Goal: Information Seeking & Learning: Learn about a topic

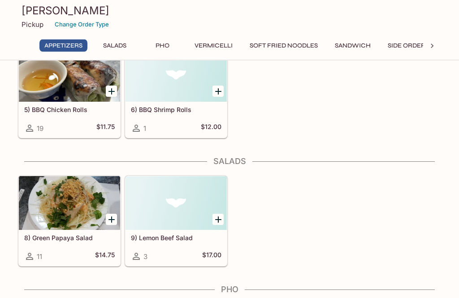
scroll to position [187, 0]
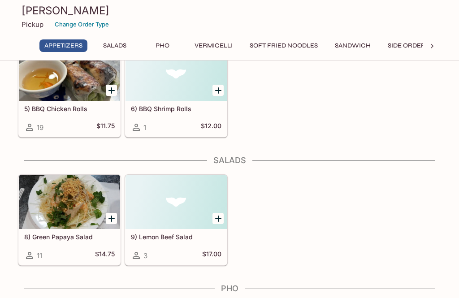
click at [61, 212] on div at bounding box center [69, 202] width 101 height 54
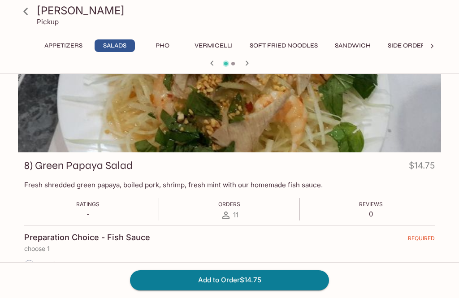
scroll to position [42, 0]
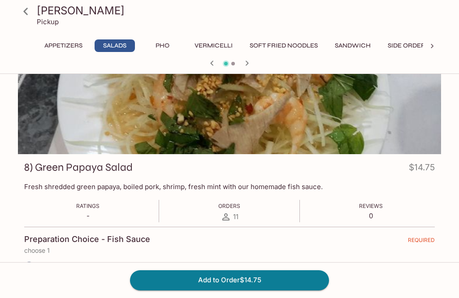
click at [281, 44] on button "Soft Fried Noodles" at bounding box center [284, 45] width 78 height 13
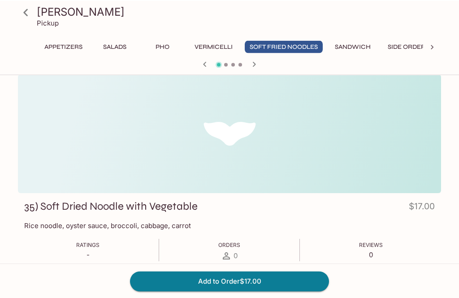
scroll to position [0, 0]
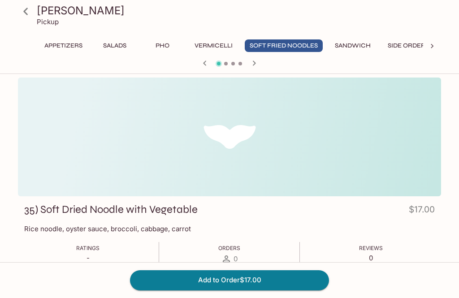
click at [221, 45] on button "Vermicelli" at bounding box center [214, 45] width 48 height 13
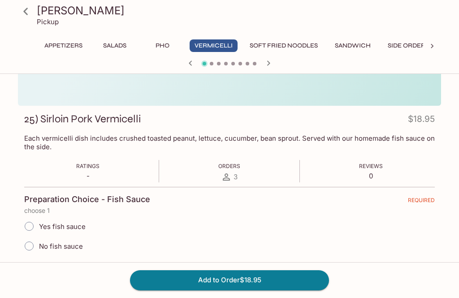
scroll to position [119, 0]
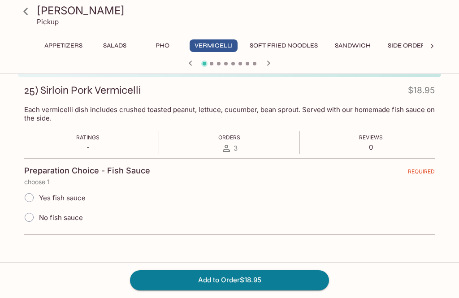
click at [361, 45] on button "Sandwich" at bounding box center [353, 45] width 46 height 13
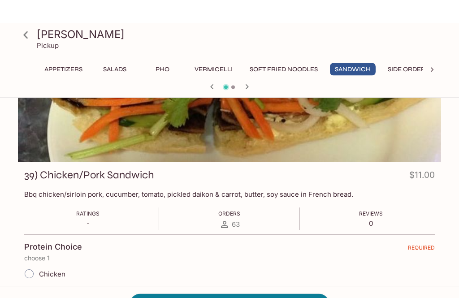
scroll to position [0, 0]
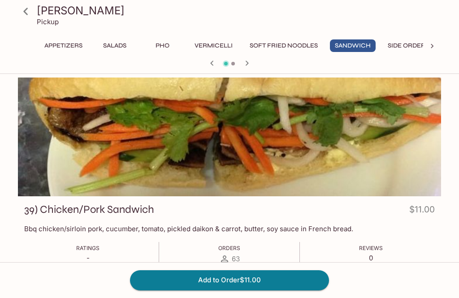
click at [29, 13] on icon at bounding box center [26, 12] width 16 height 16
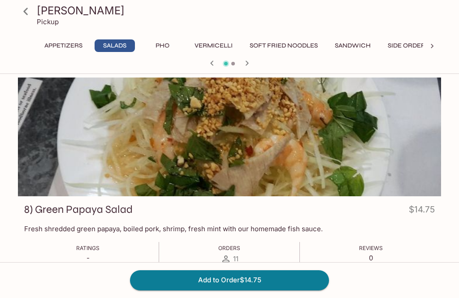
click at [32, 12] on icon at bounding box center [26, 12] width 16 height 16
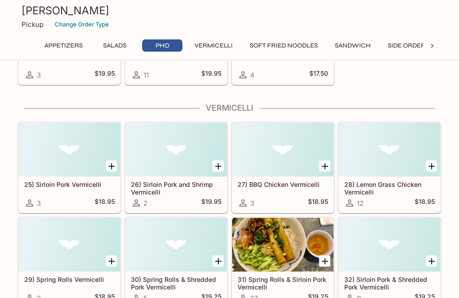
scroll to position [781, 0]
click at [276, 251] on div at bounding box center [282, 244] width 101 height 54
